Goal: Transaction & Acquisition: Purchase product/service

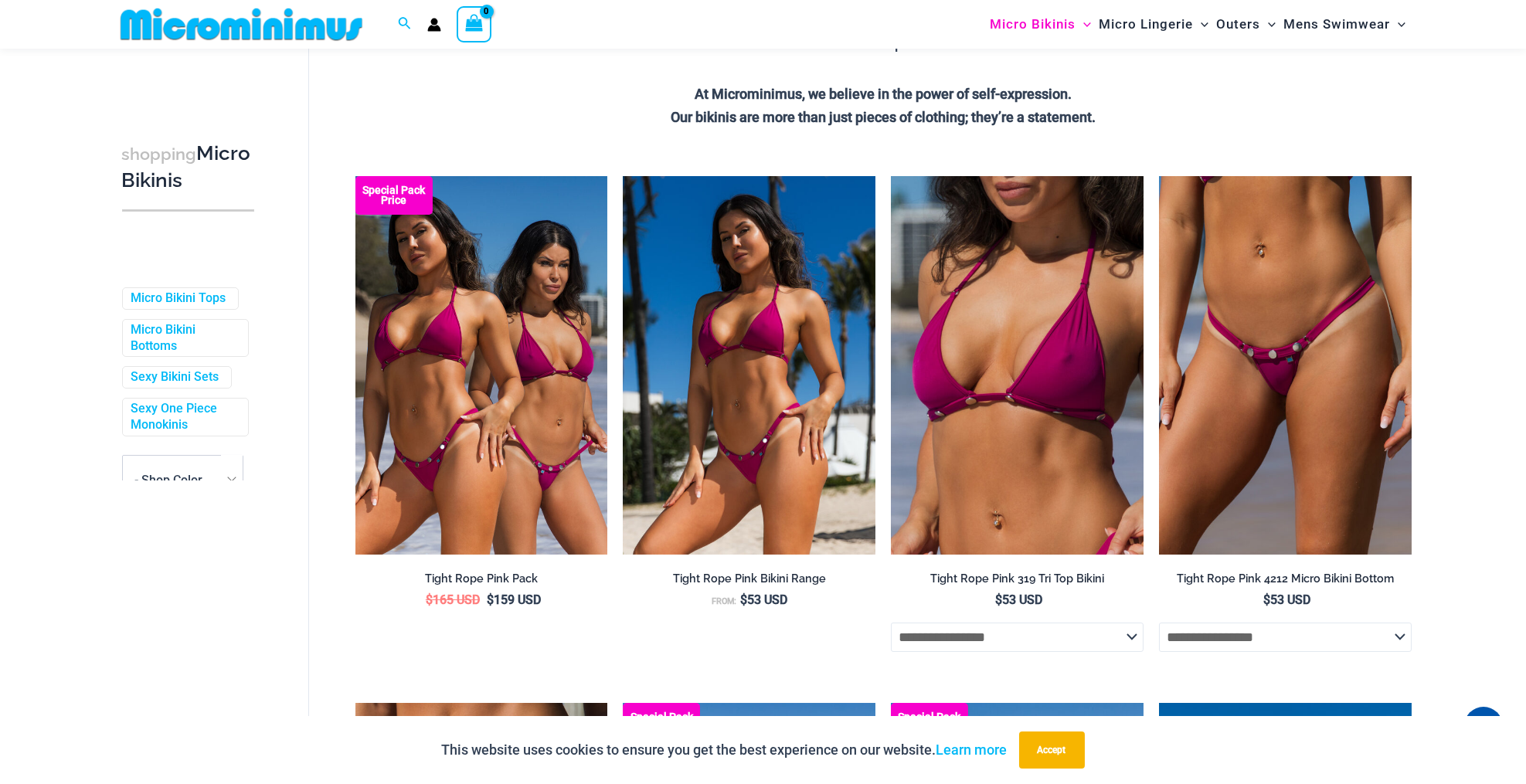
scroll to position [337, 0]
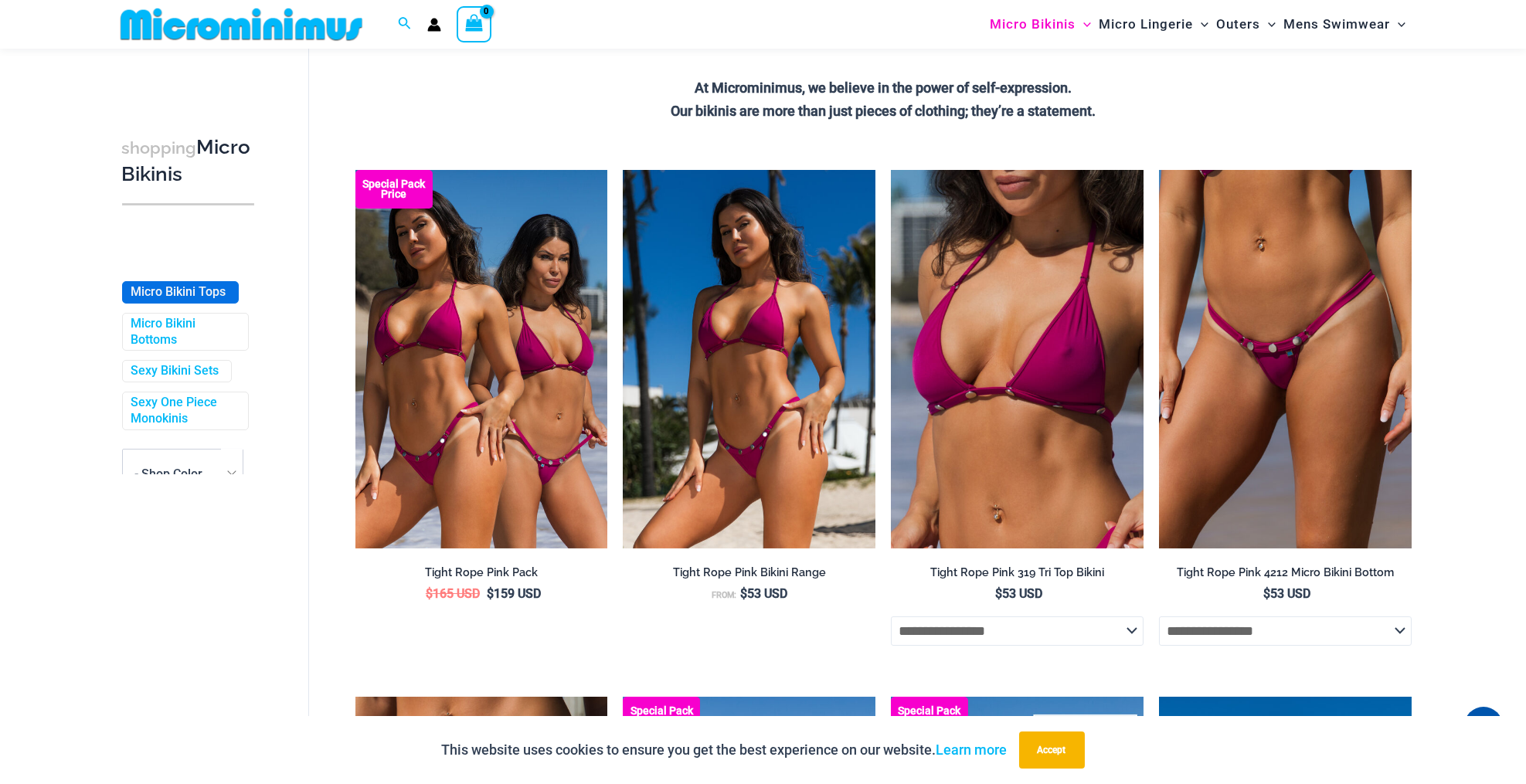
click at [190, 288] on link "Micro Bikini Tops" at bounding box center [179, 292] width 95 height 16
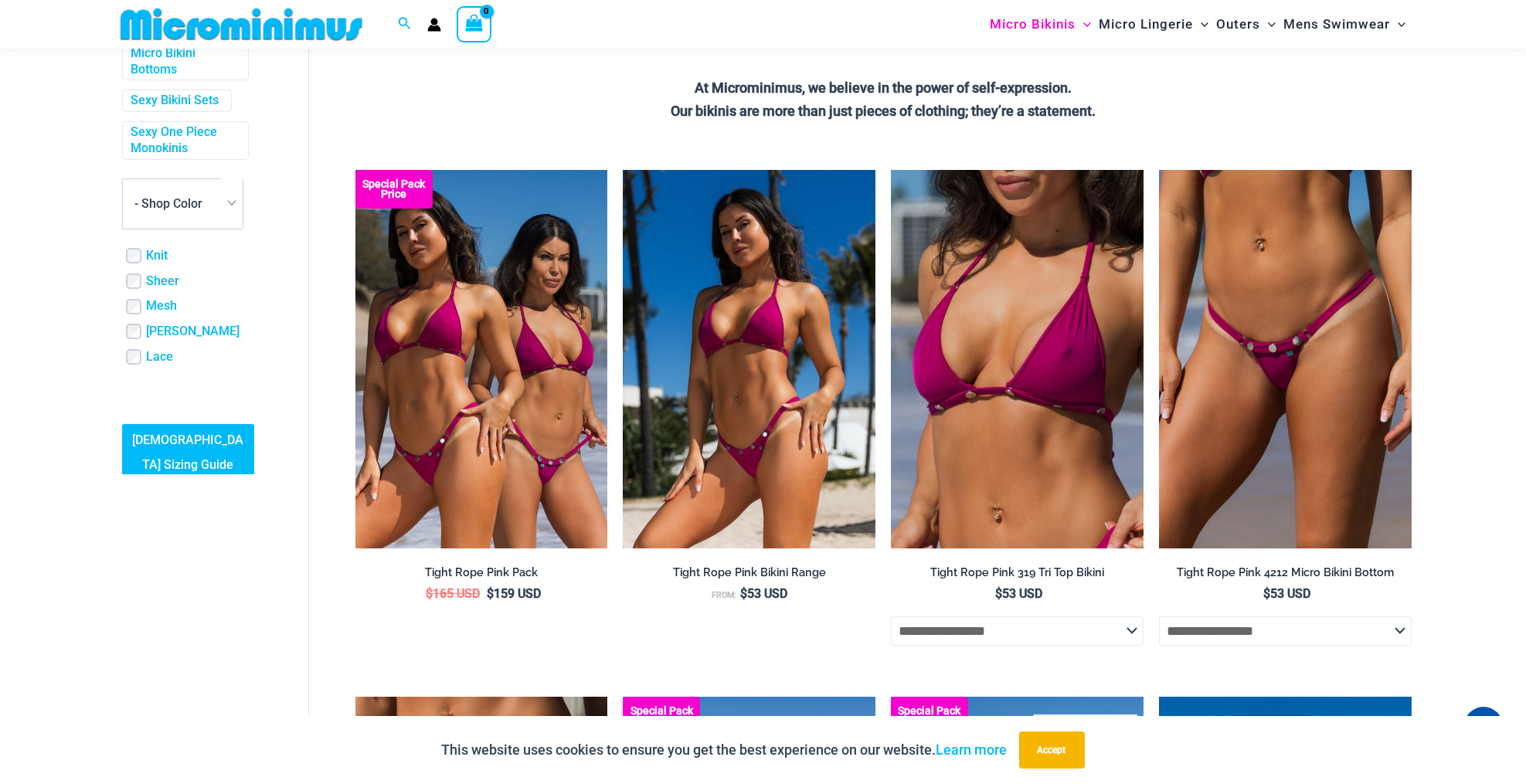
scroll to position [281, 0]
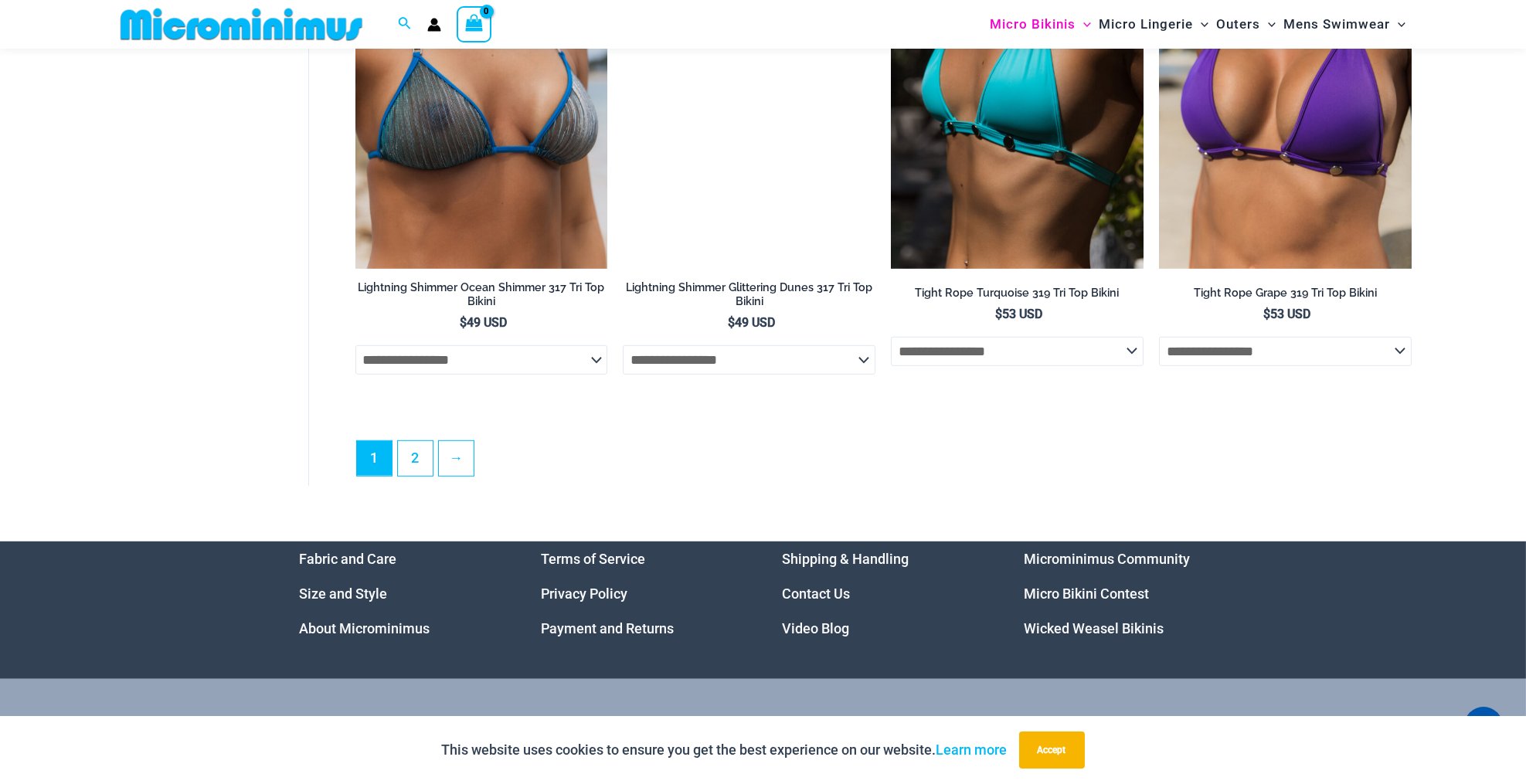
scroll to position [4343, 0]
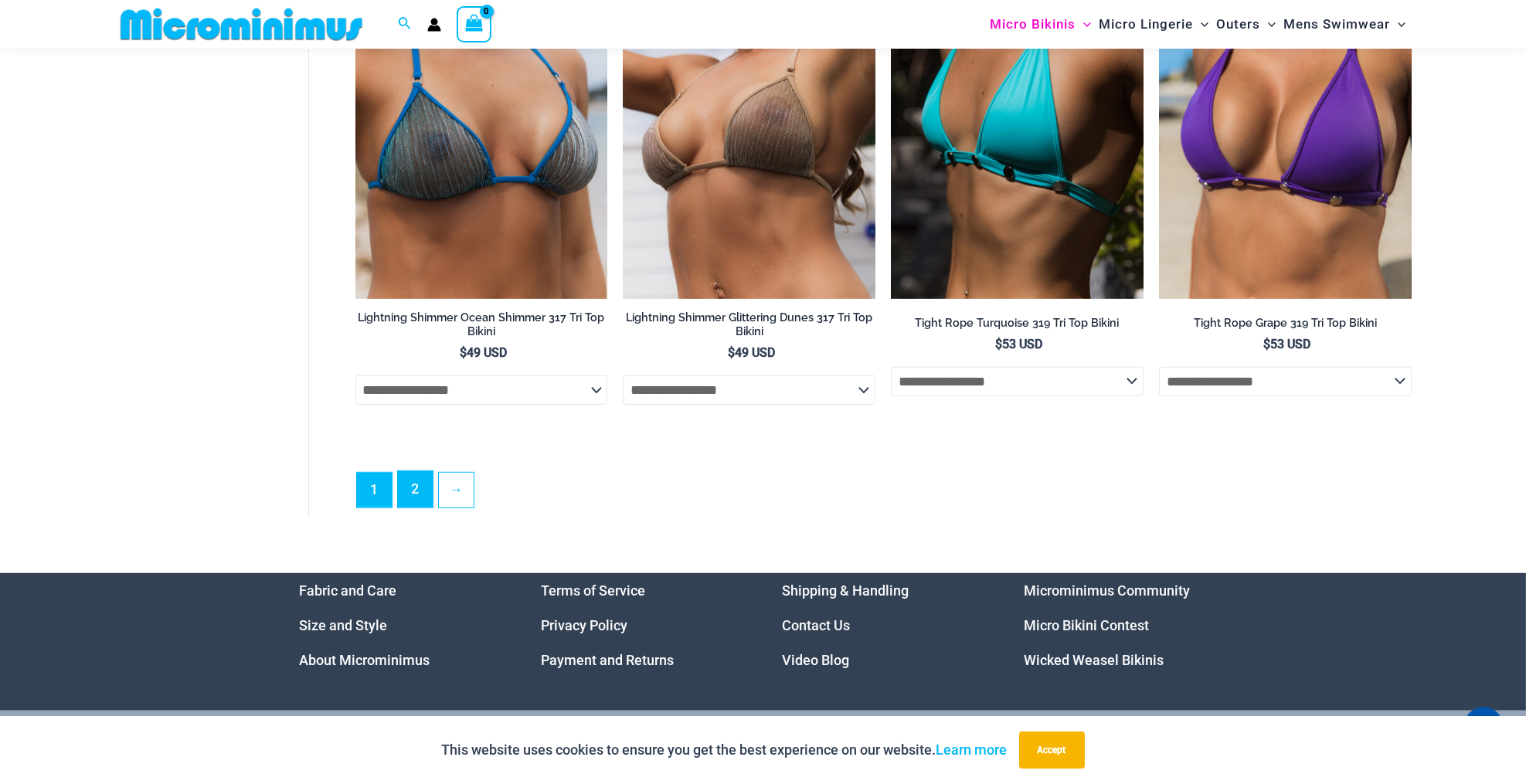
click at [417, 493] on link "2" at bounding box center [416, 490] width 35 height 37
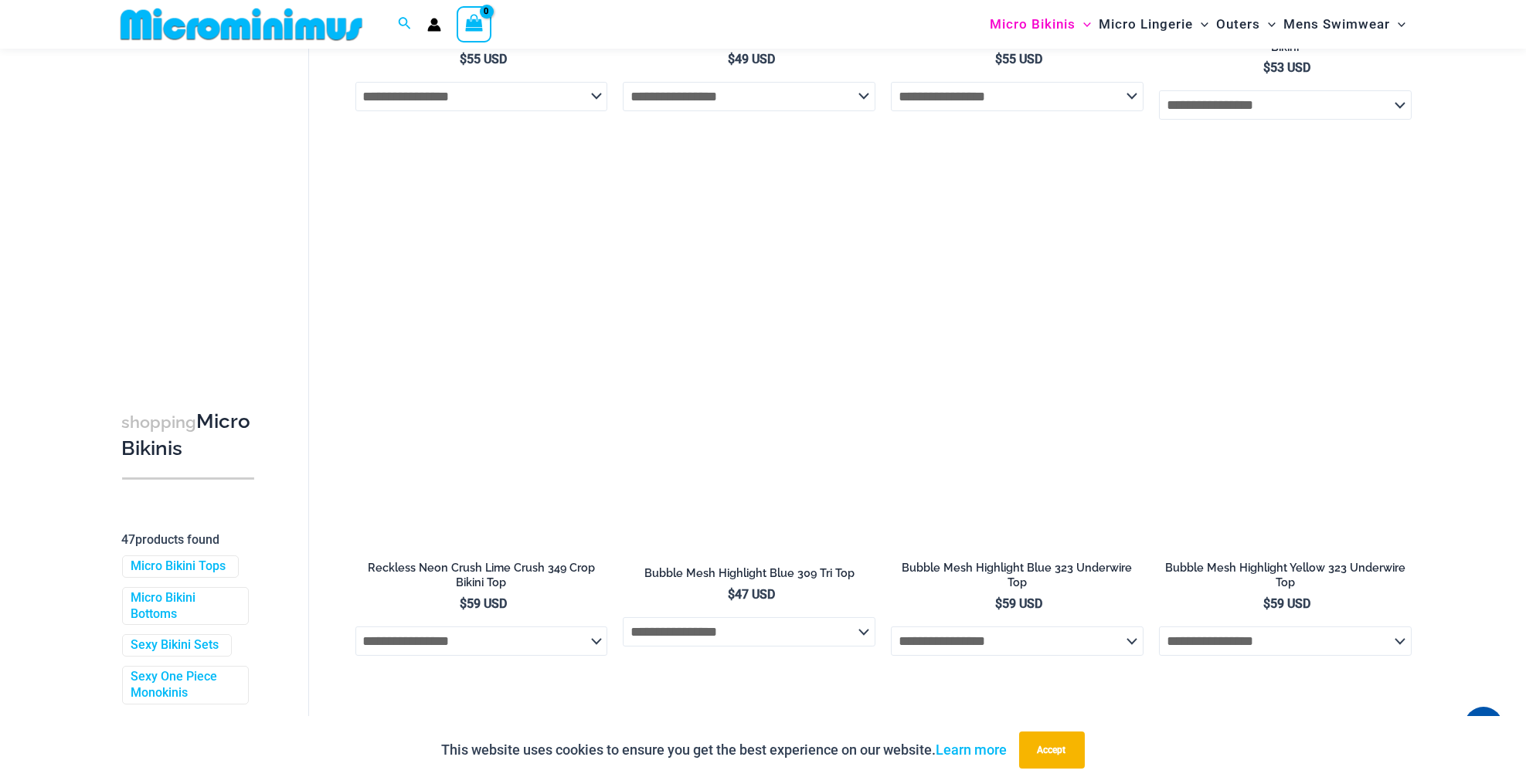
scroll to position [1109, 0]
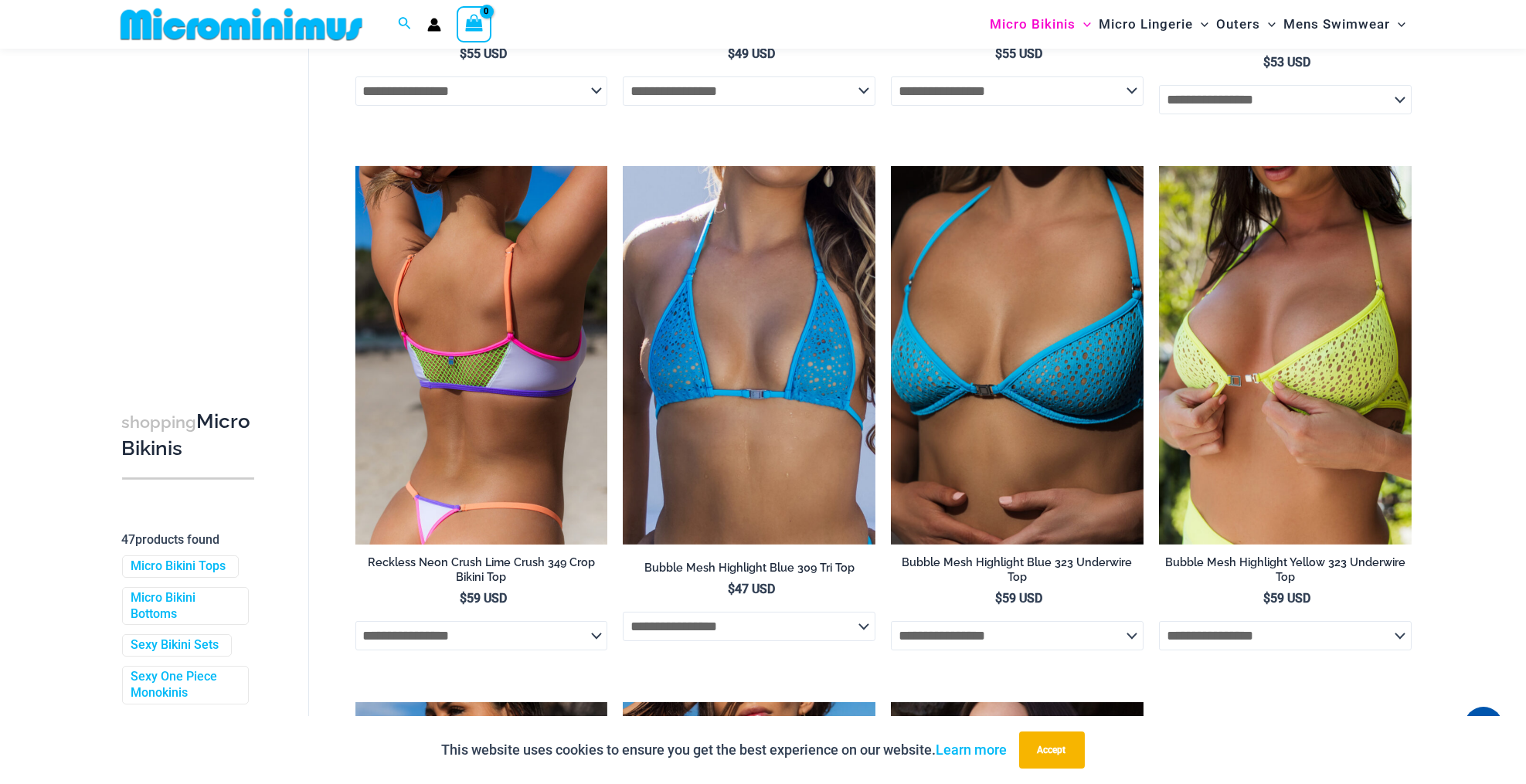
click at [493, 381] on img at bounding box center [482, 355] width 253 height 379
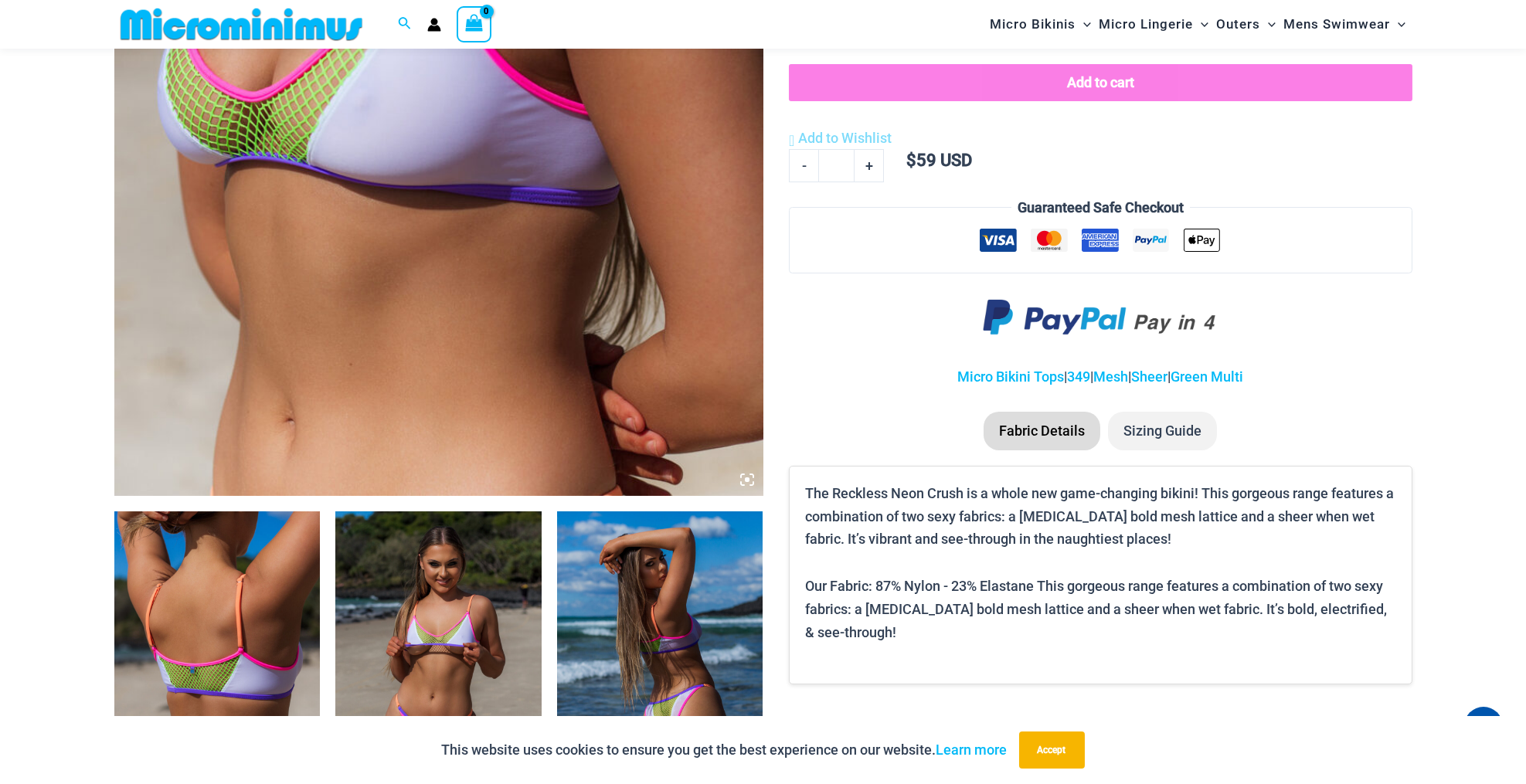
scroll to position [758, 0]
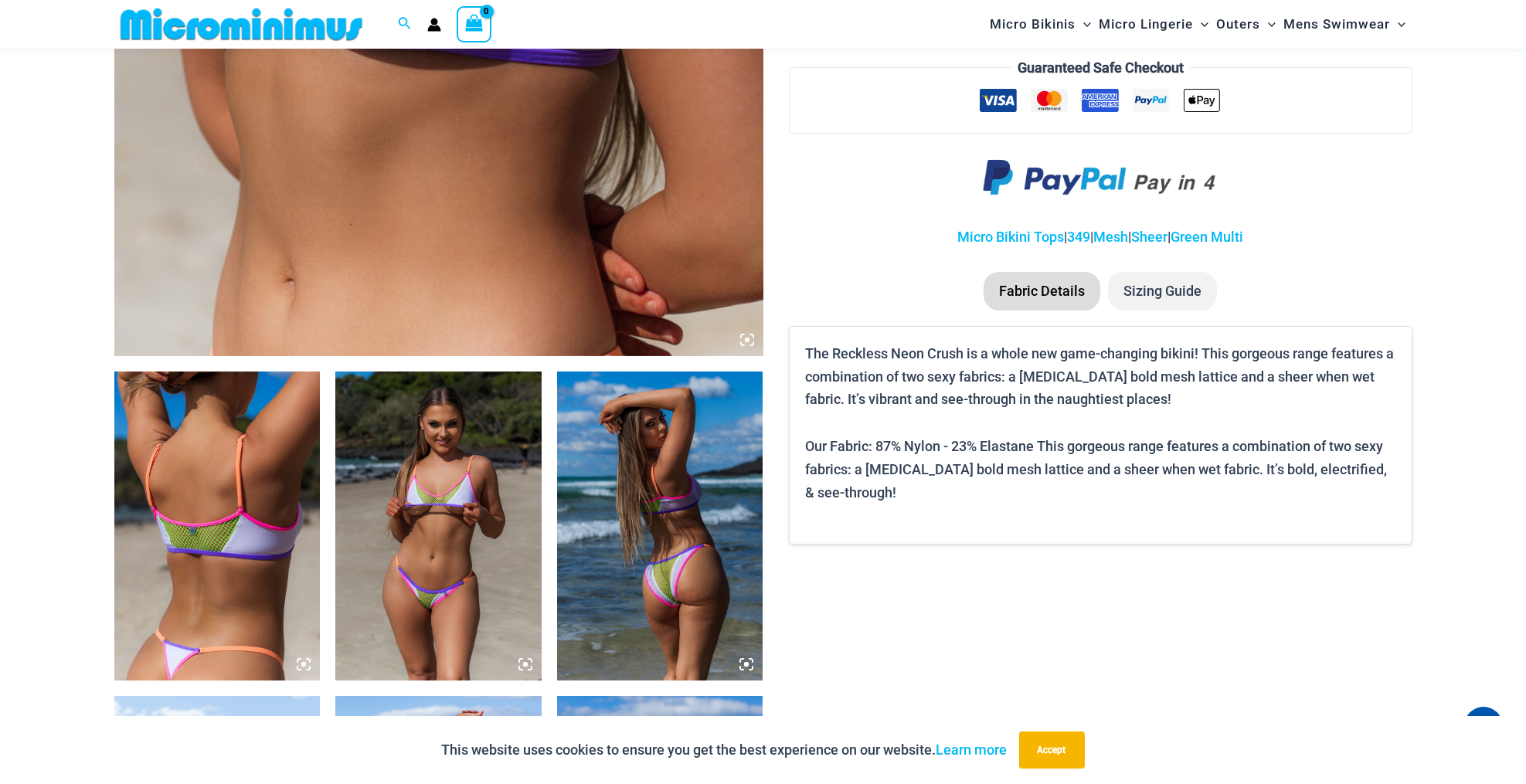
click at [452, 480] on img at bounding box center [438, 526] width 207 height 309
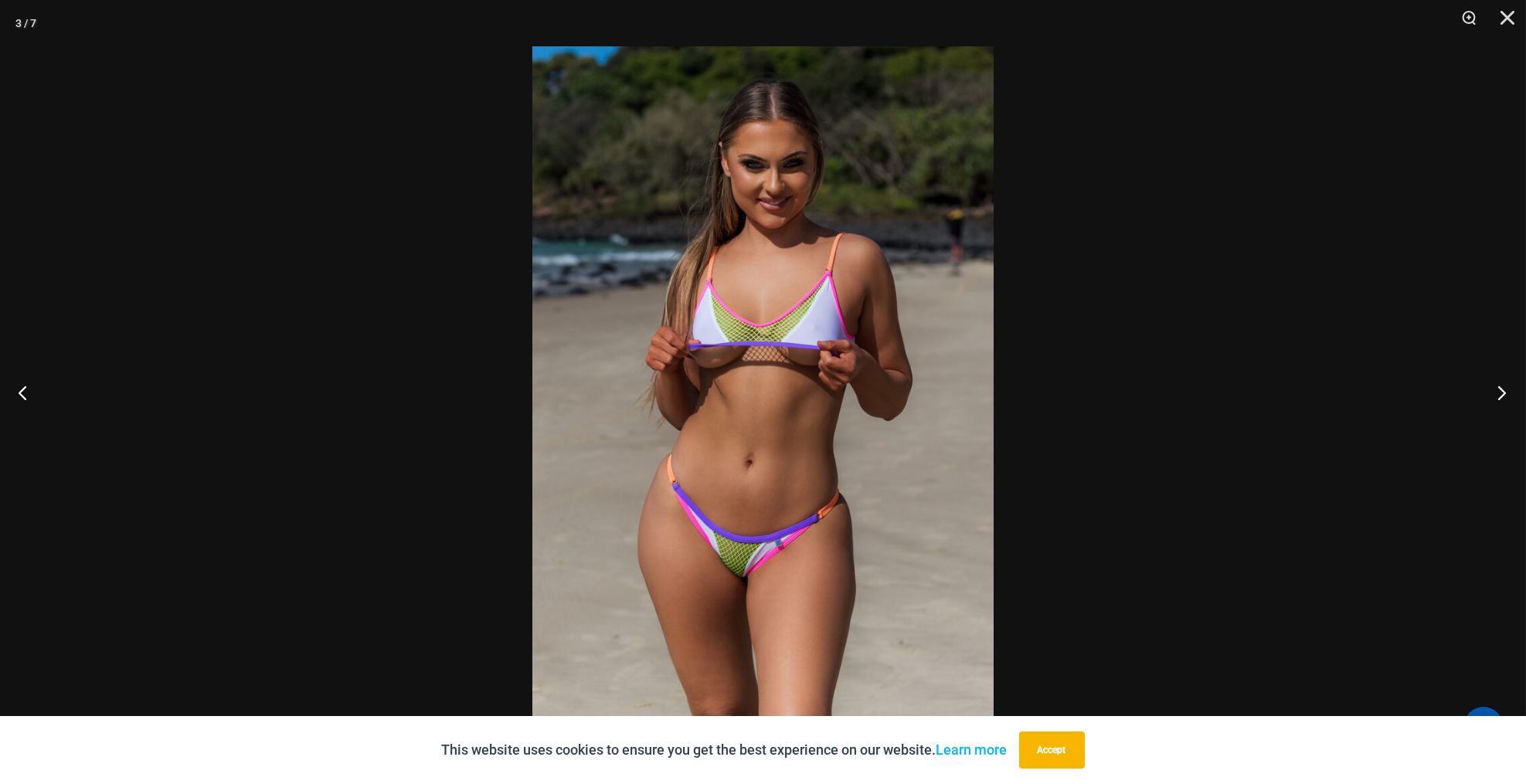
click at [1500, 396] on button "Next" at bounding box center [1496, 392] width 58 height 77
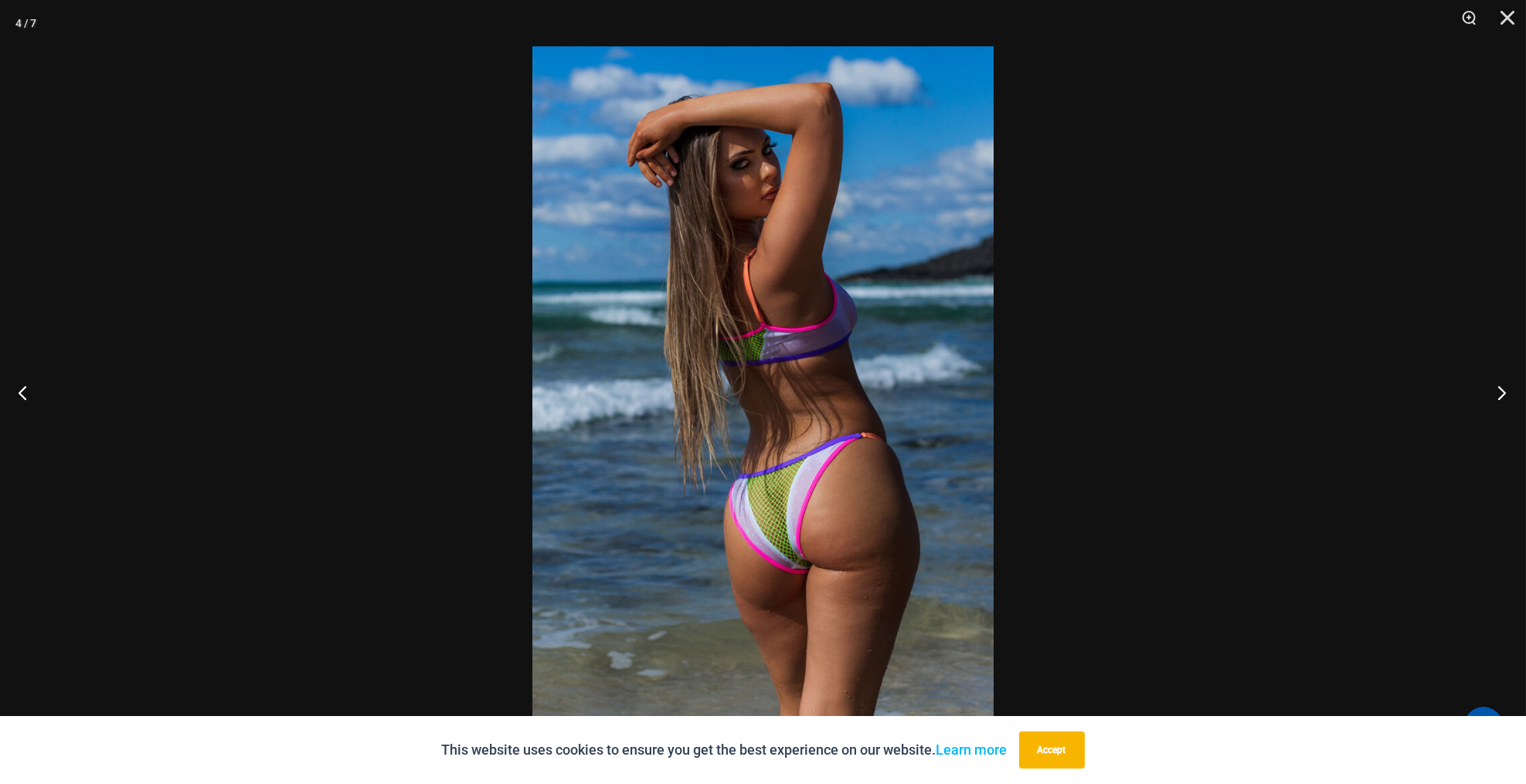
click at [1500, 396] on button "Next" at bounding box center [1496, 392] width 58 height 77
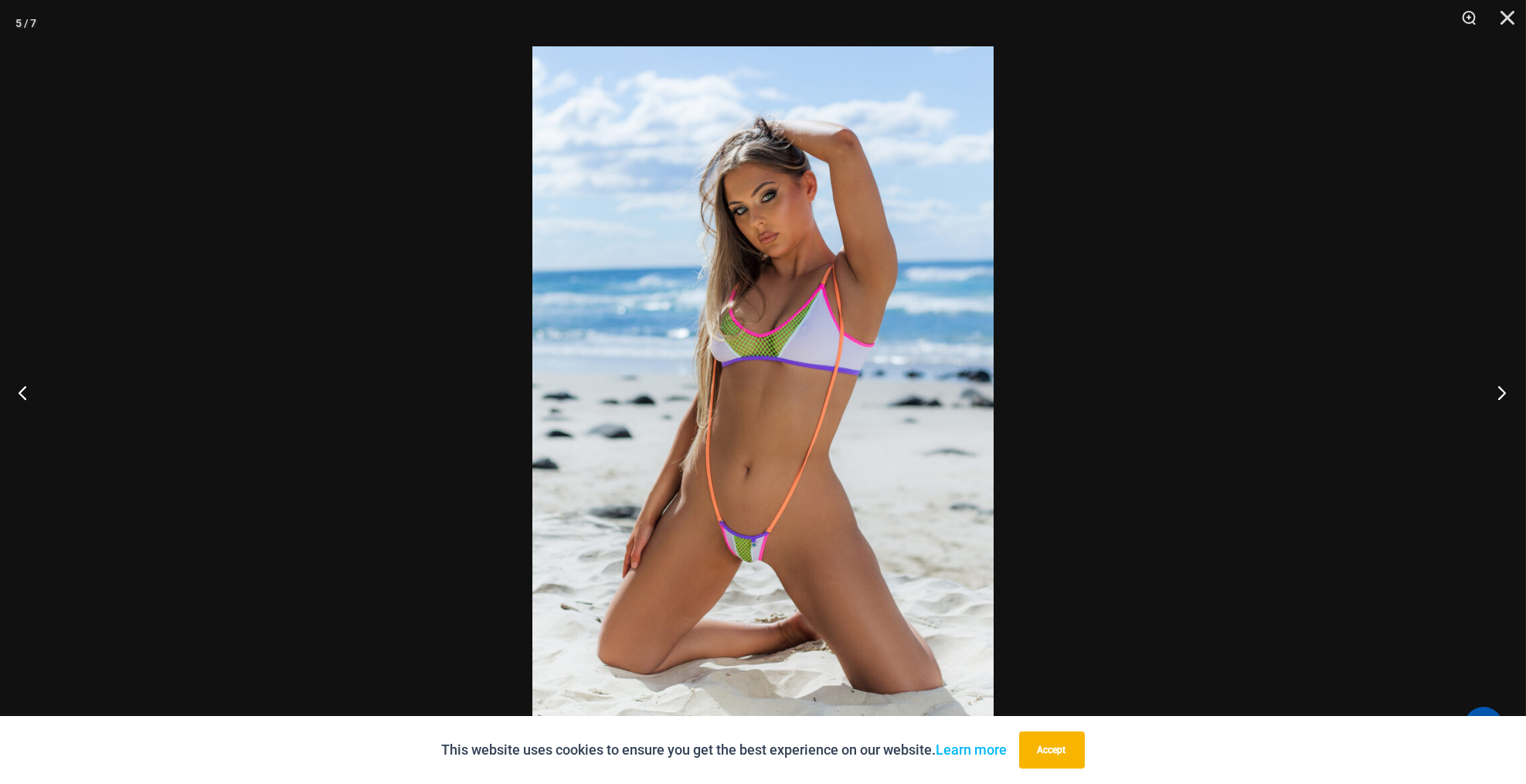
click at [1500, 396] on button "Next" at bounding box center [1496, 392] width 58 height 77
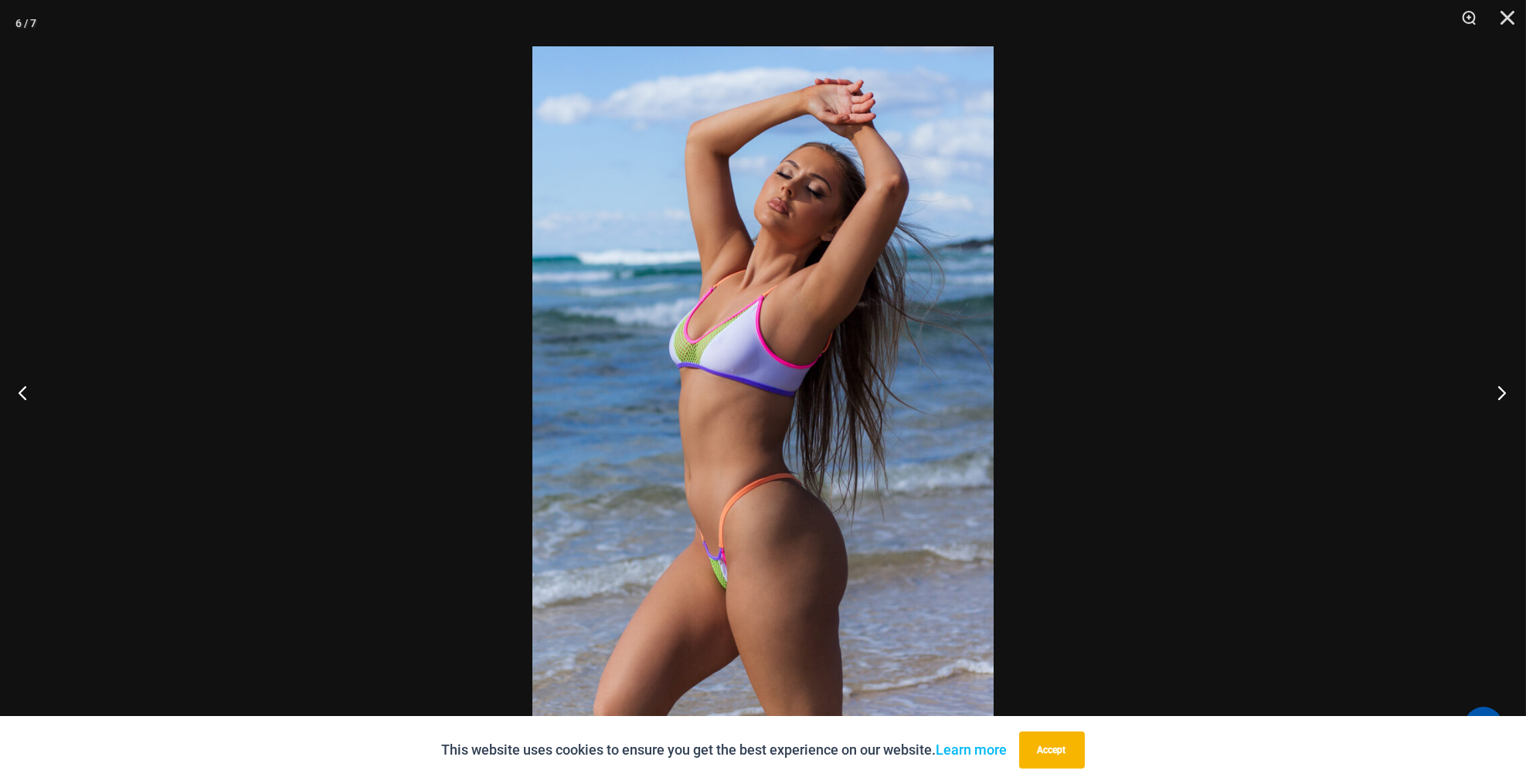
click at [1500, 396] on button "Next" at bounding box center [1496, 392] width 58 height 77
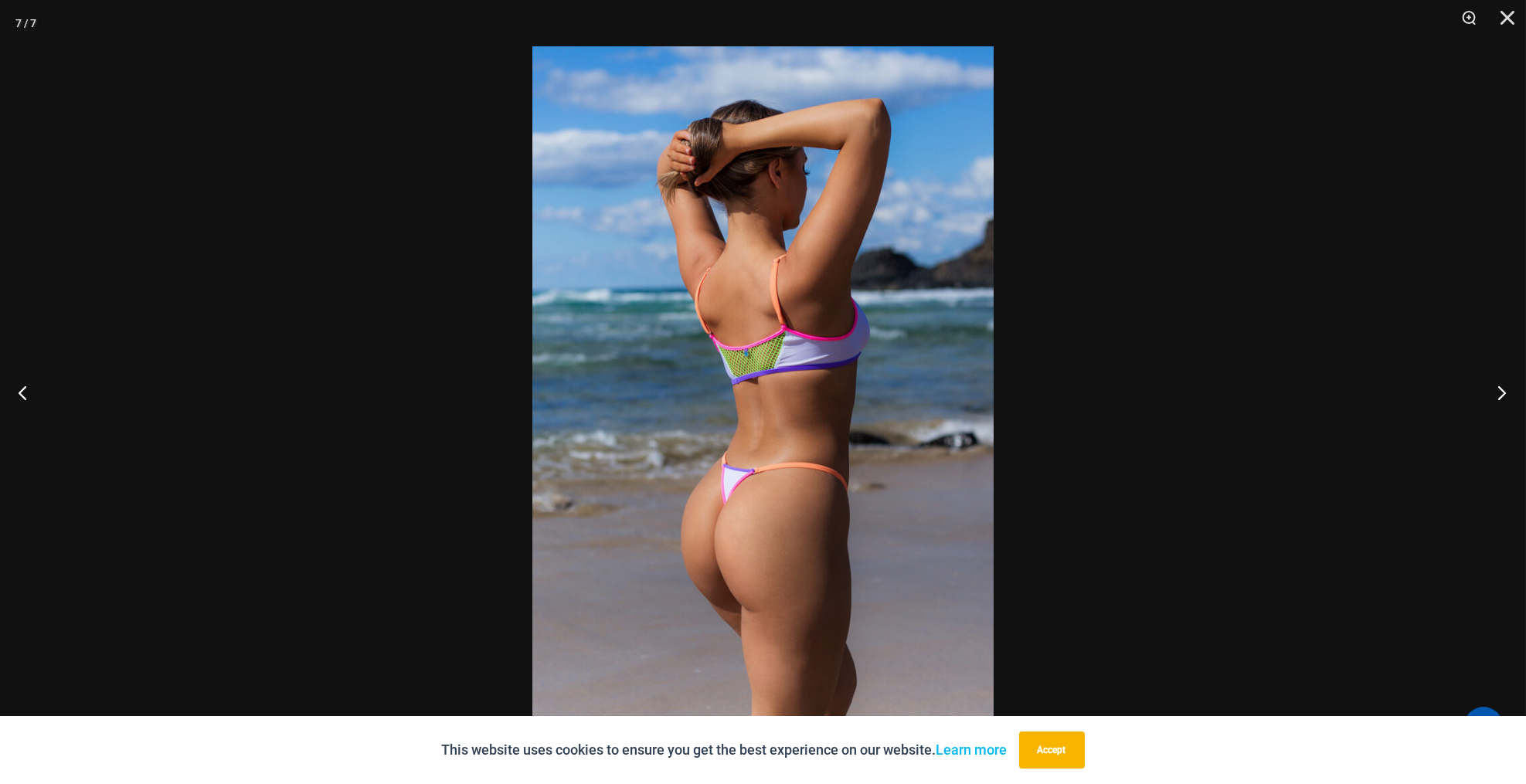
click at [1500, 396] on button "Next" at bounding box center [1496, 392] width 58 height 77
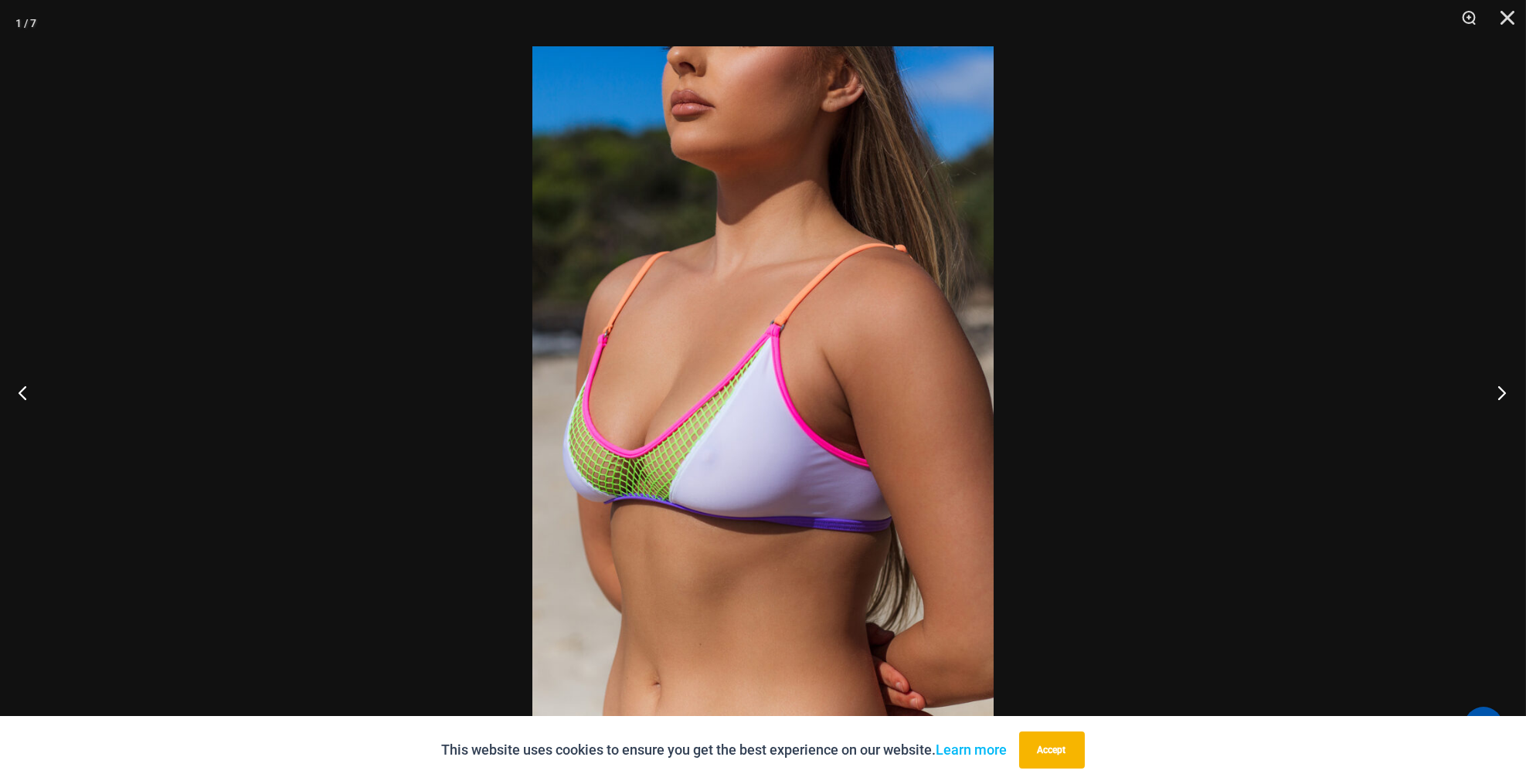
click at [1500, 396] on button "Next" at bounding box center [1496, 392] width 58 height 77
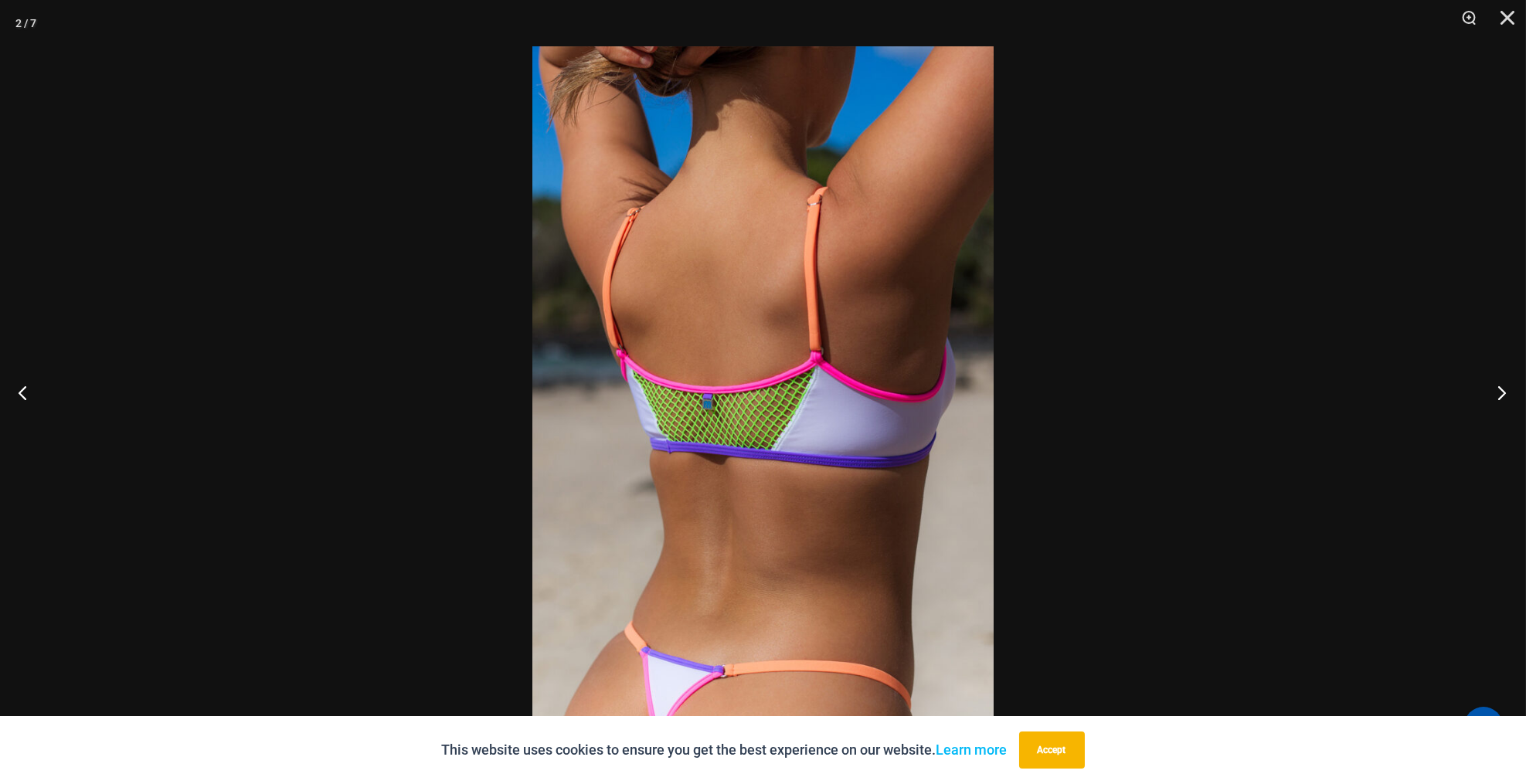
click at [1500, 396] on button "Next" at bounding box center [1496, 392] width 58 height 77
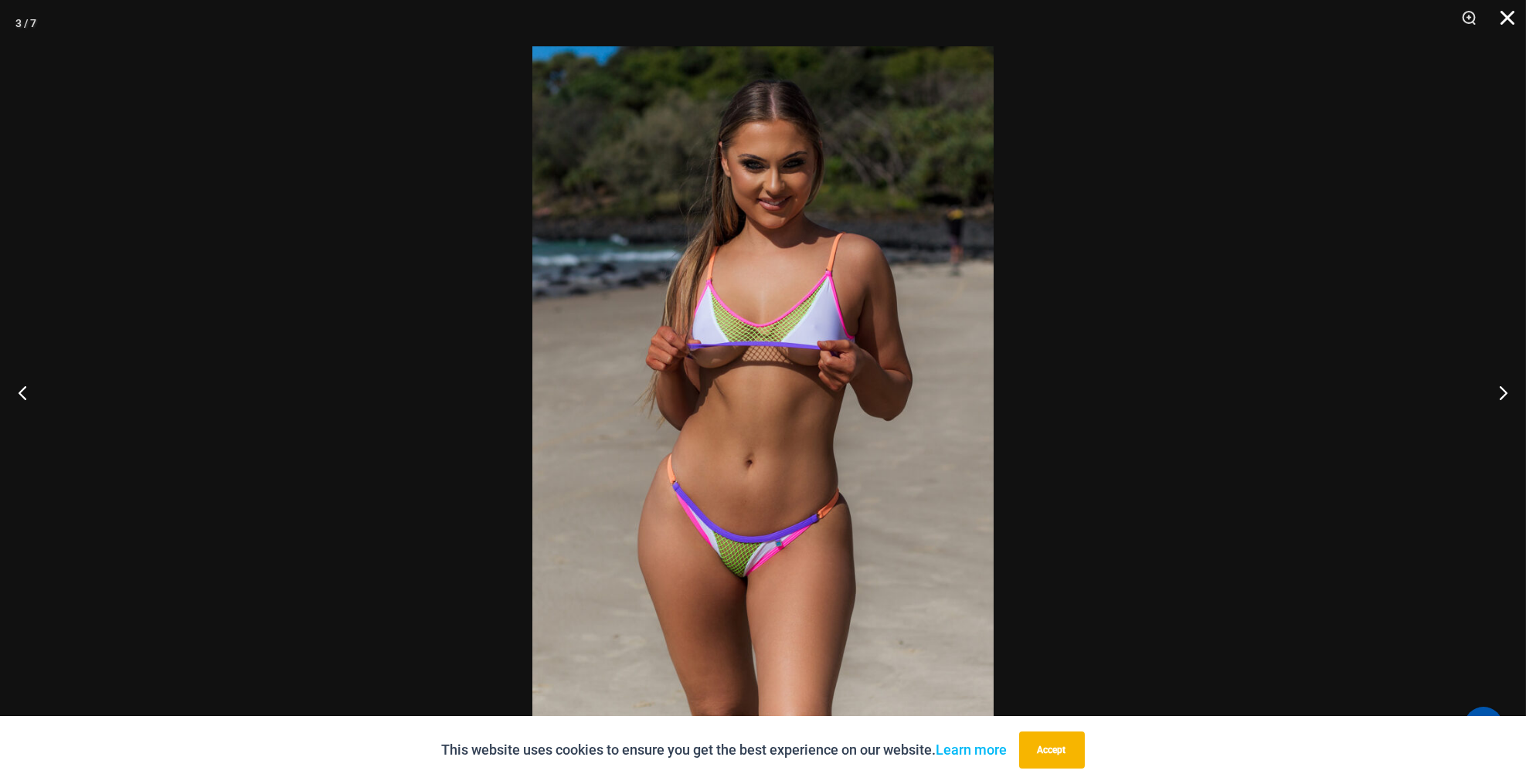
click at [1506, 16] on button "Close" at bounding box center [1502, 23] width 38 height 46
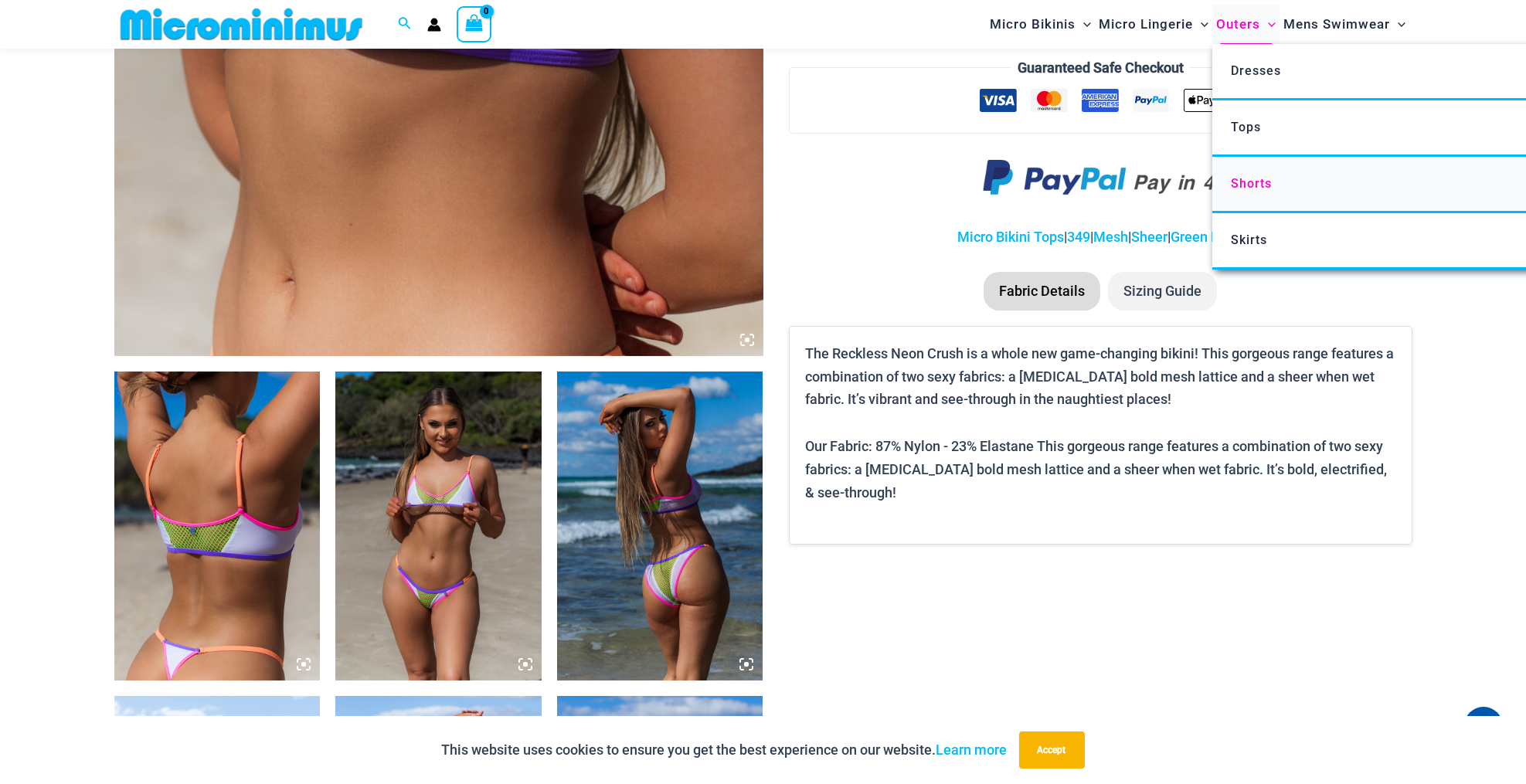
click at [1264, 183] on span "Shorts" at bounding box center [1251, 183] width 41 height 14
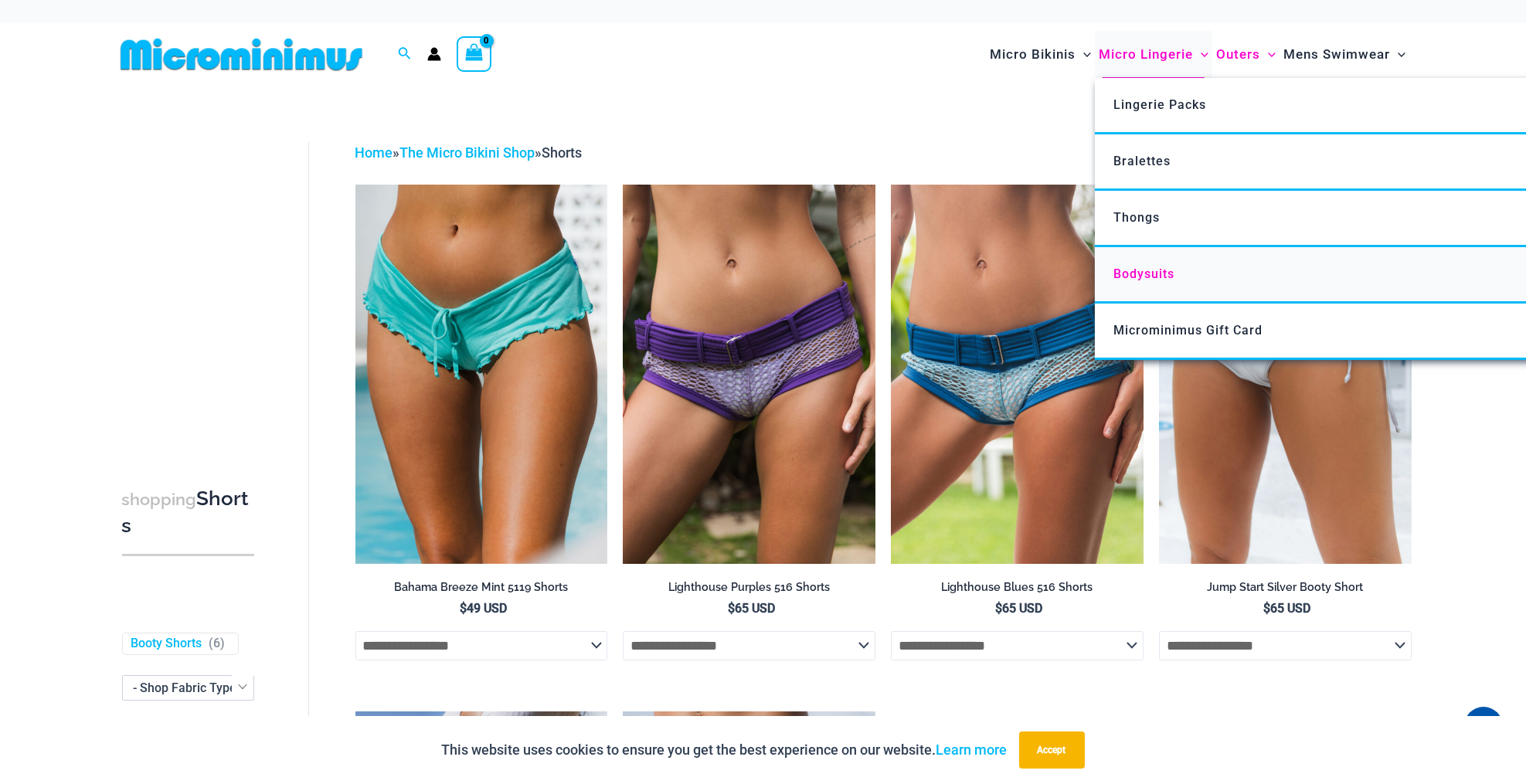
click at [1146, 272] on span "Bodysuits" at bounding box center [1144, 274] width 61 height 14
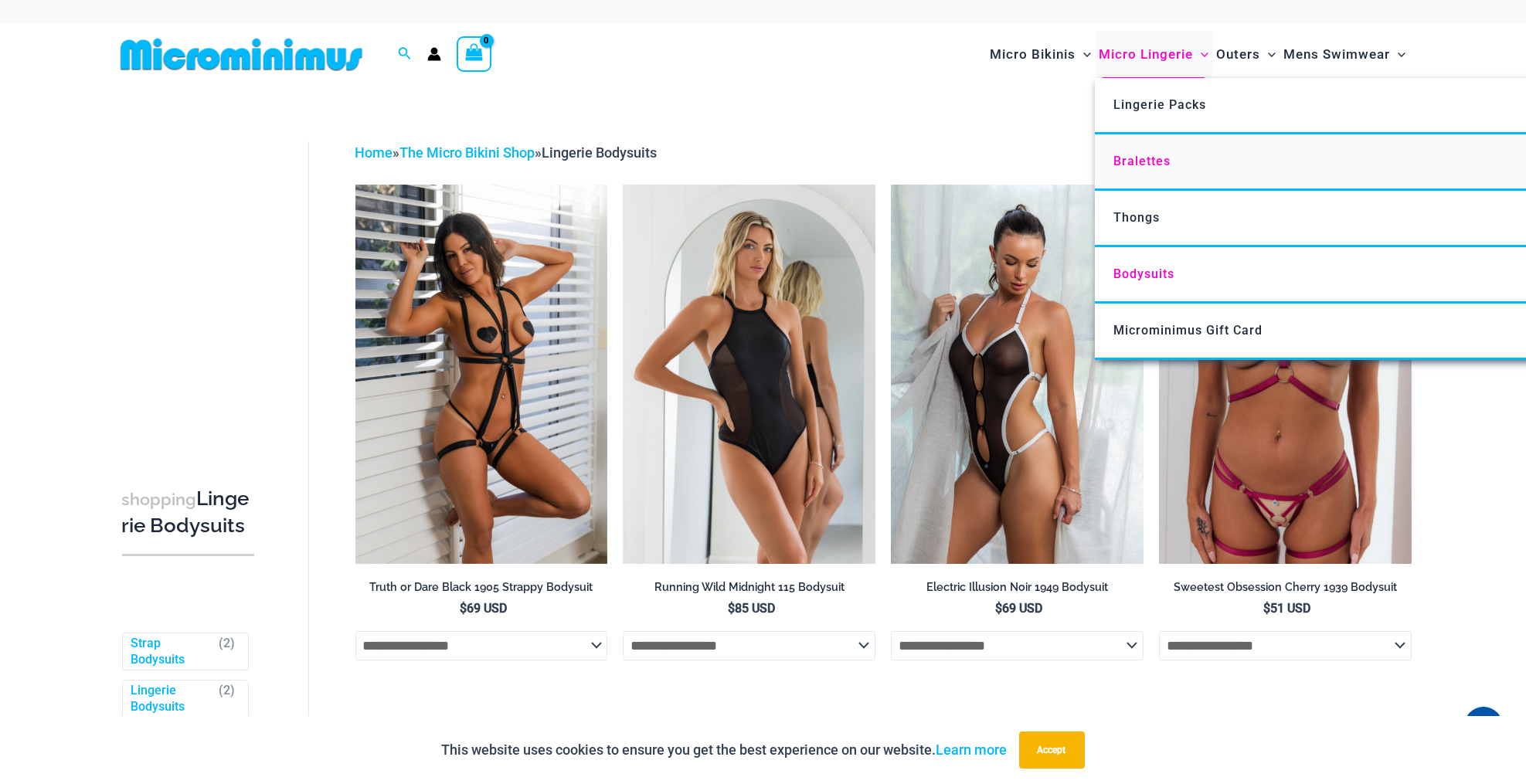
click at [1142, 161] on span "Bralettes" at bounding box center [1142, 161] width 57 height 14
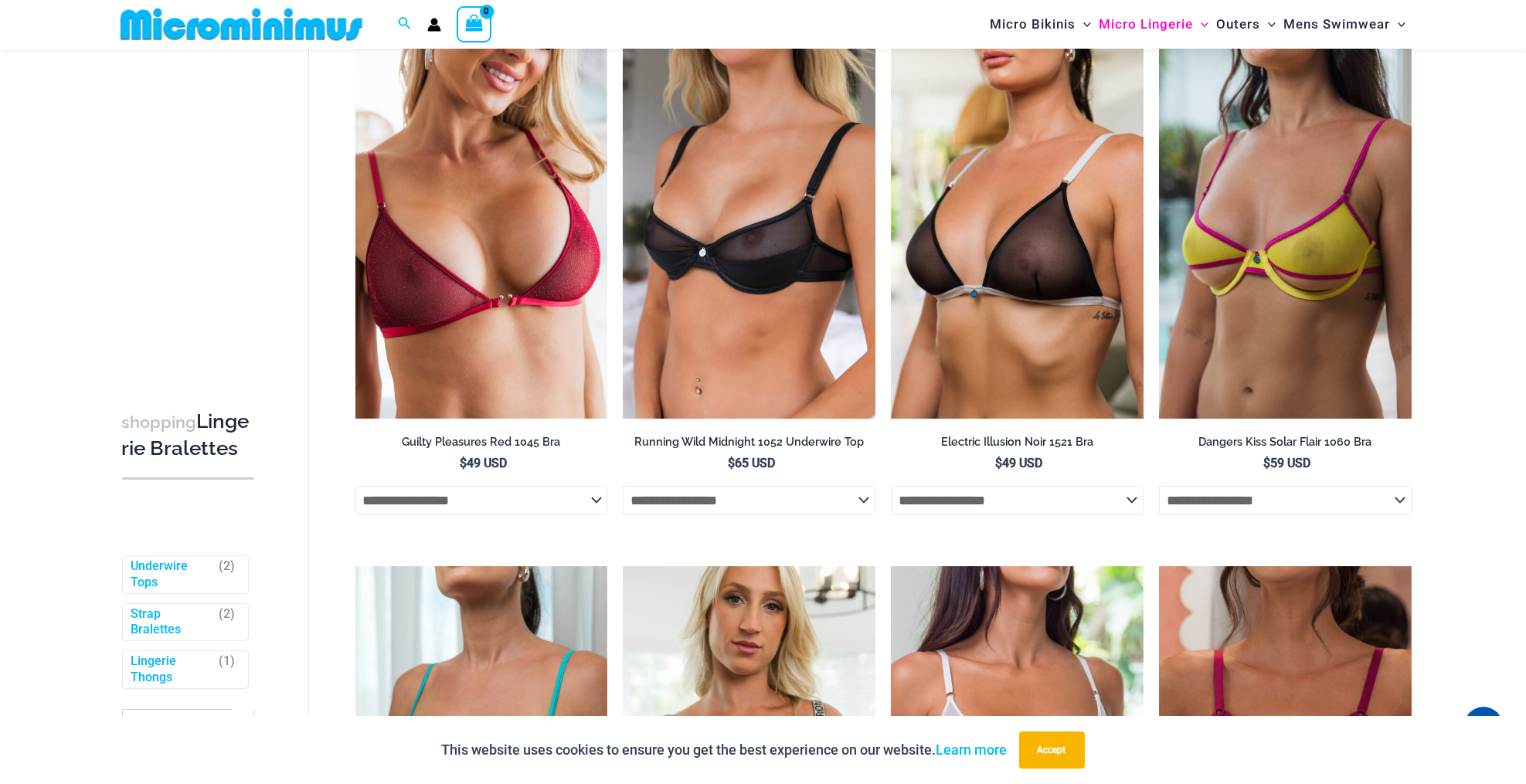
scroll to position [126, 0]
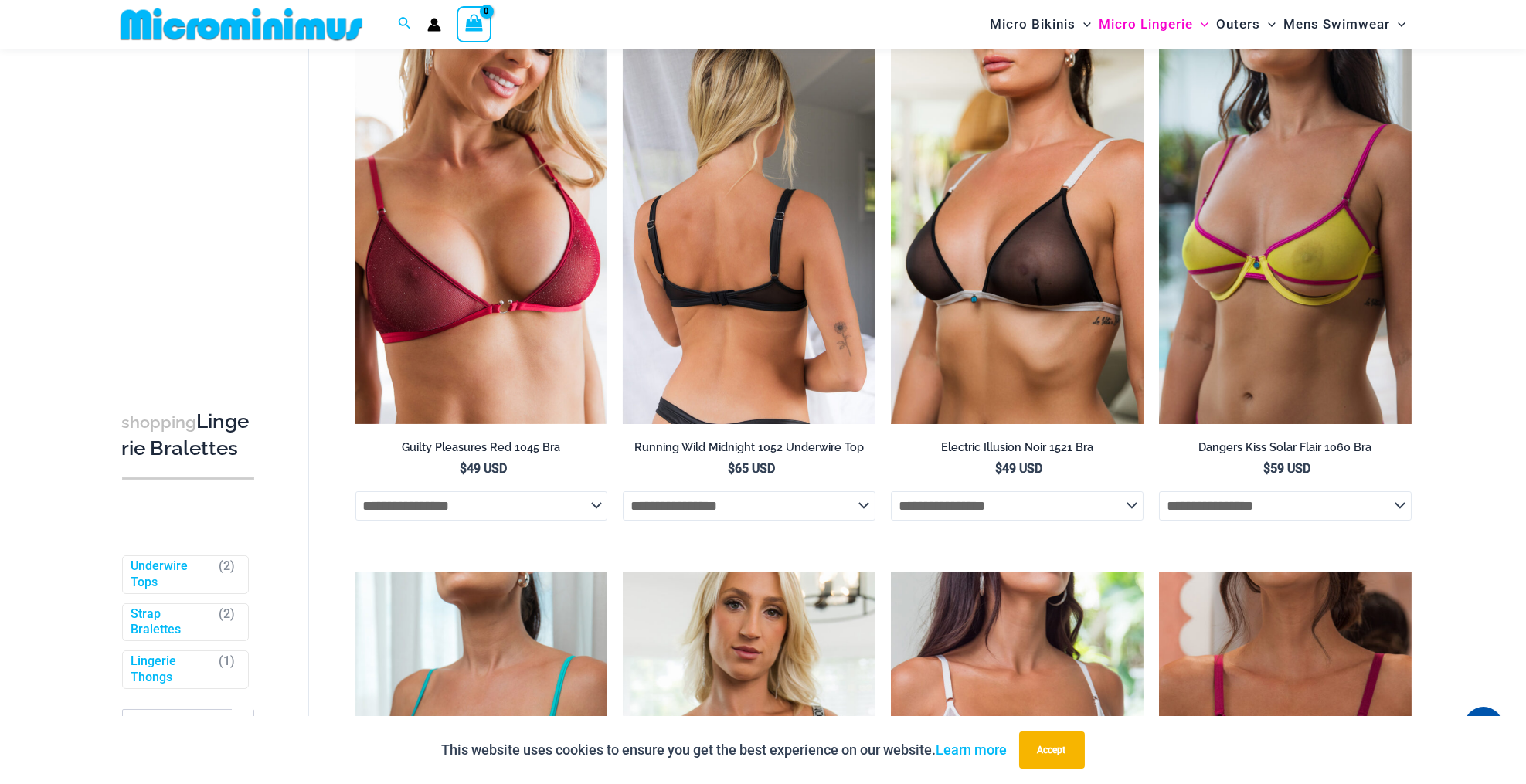
click at [708, 322] on img at bounding box center [749, 234] width 253 height 379
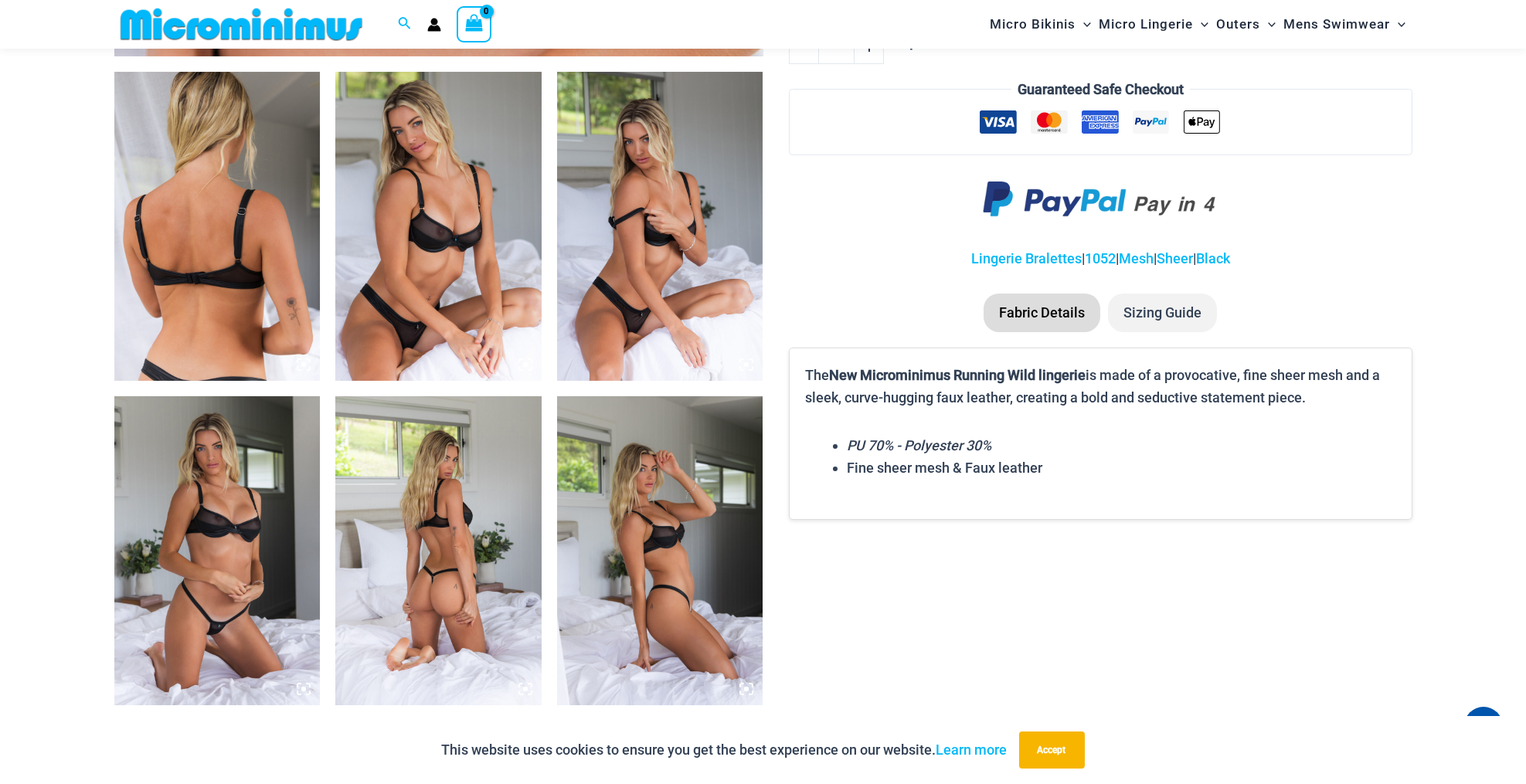
scroll to position [1039, 0]
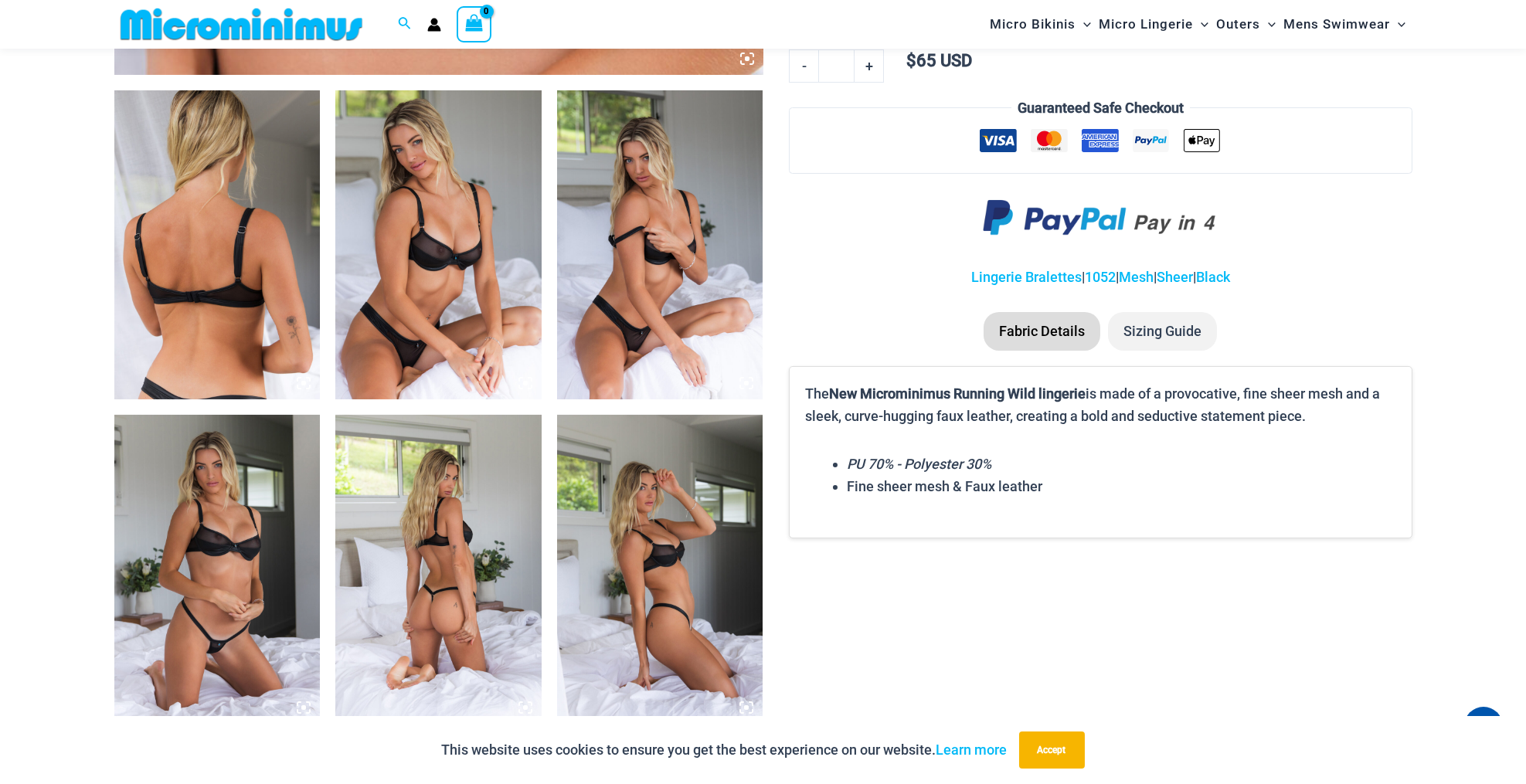
click at [404, 275] on img at bounding box center [438, 244] width 207 height 309
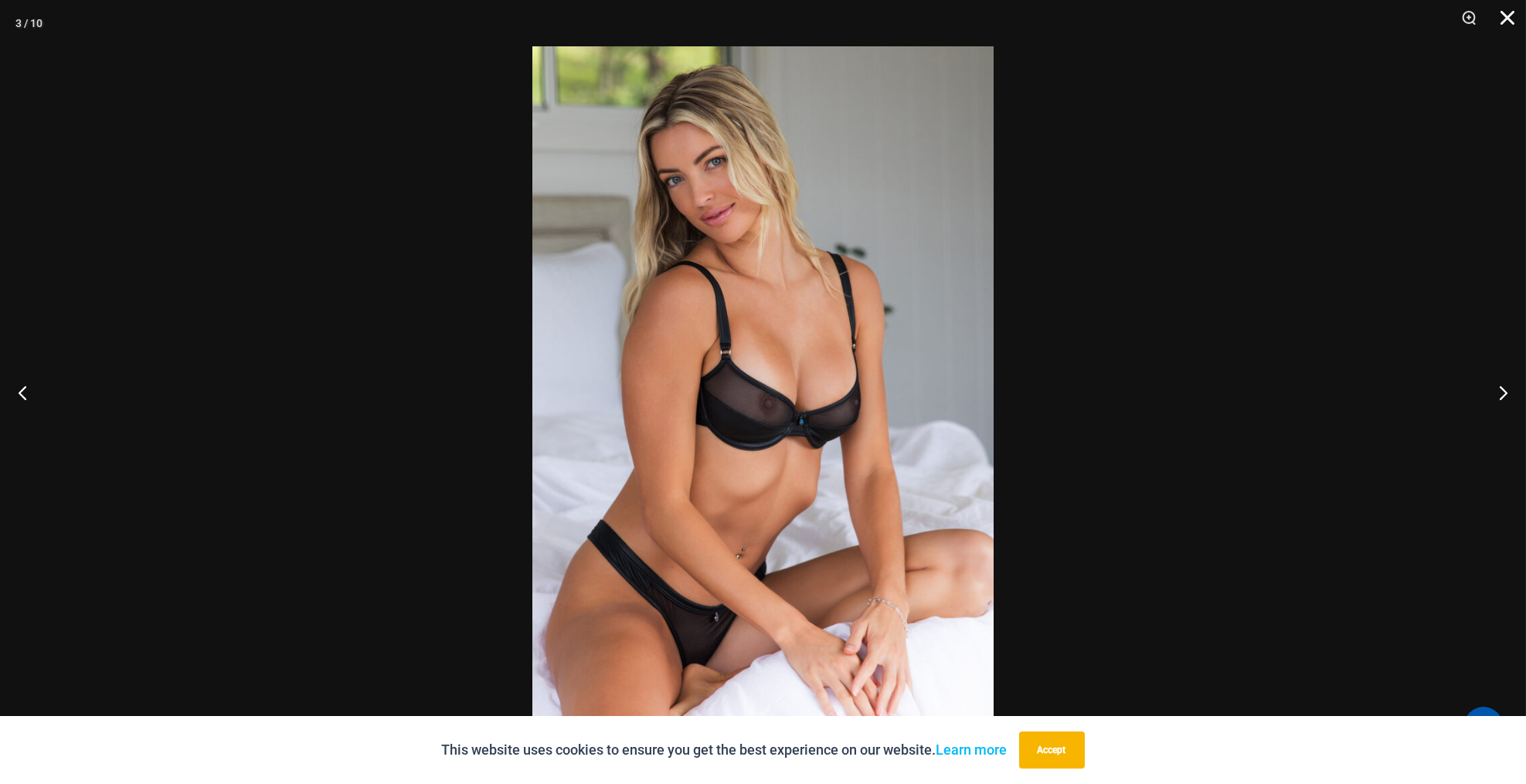
click at [1512, 11] on button "Close" at bounding box center [1502, 23] width 38 height 46
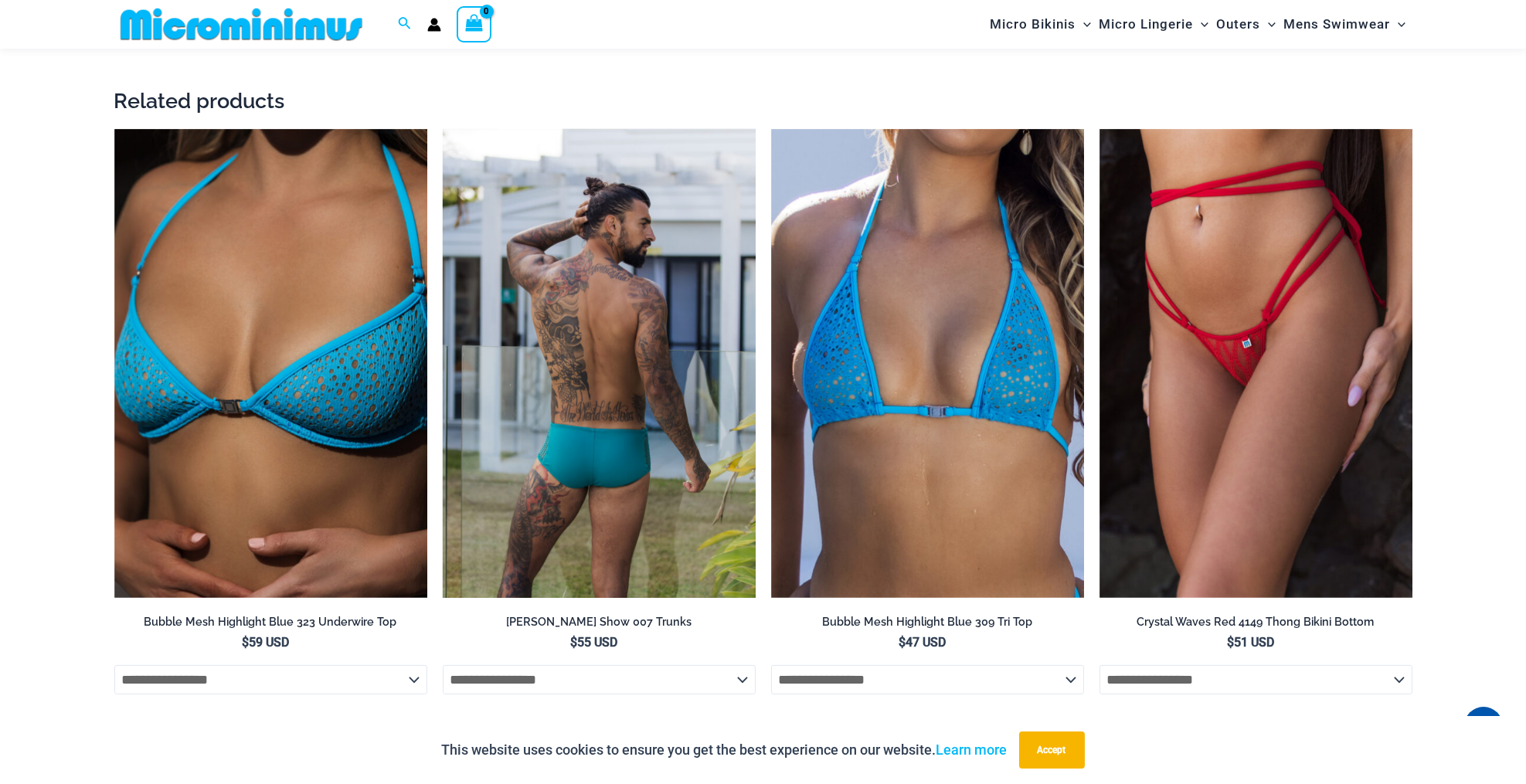
scroll to position [2654, 0]
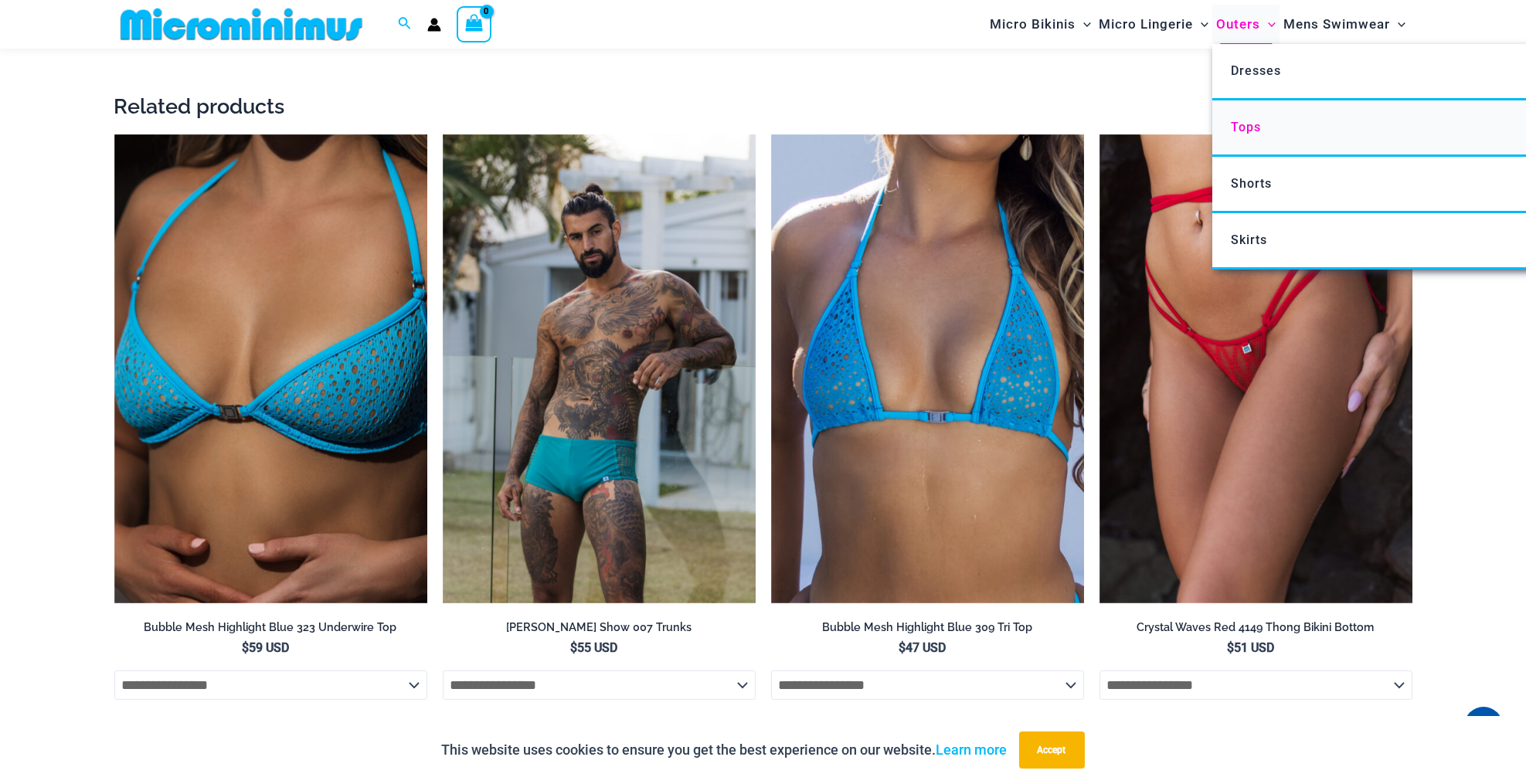
click at [1238, 128] on span "Tops" at bounding box center [1246, 127] width 30 height 14
